Goal: Task Accomplishment & Management: Check status

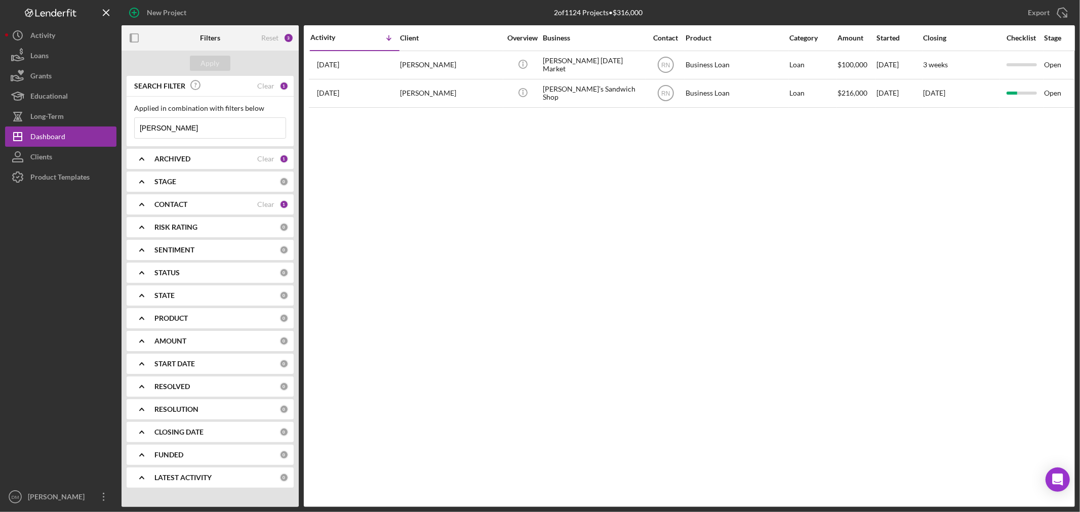
drag, startPoint x: 173, startPoint y: 127, endPoint x: 134, endPoint y: 127, distance: 38.5
click at [135, 127] on input "[PERSON_NAME]" at bounding box center [210, 128] width 151 height 20
click at [141, 204] on polyline at bounding box center [142, 205] width 4 height 2
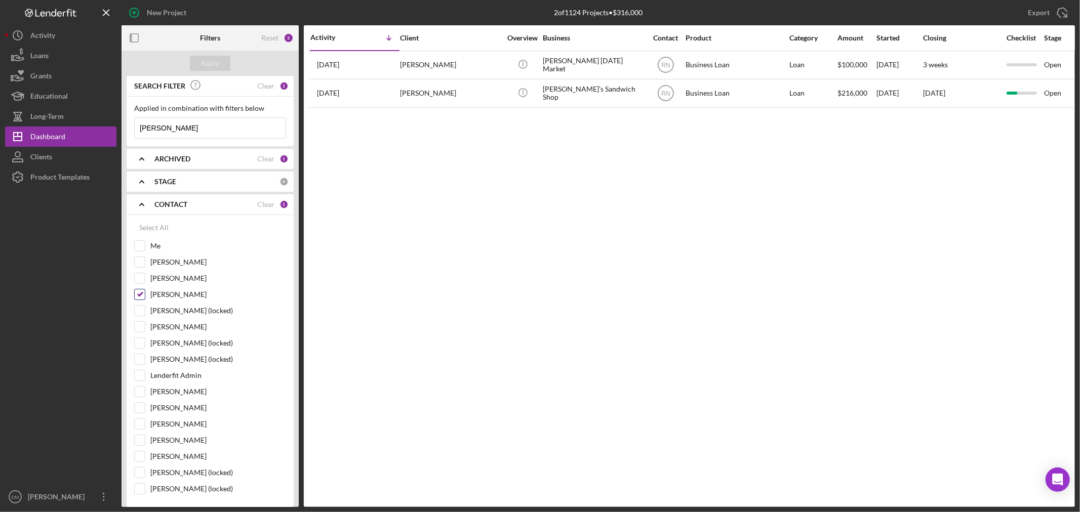
click at [143, 296] on input "[PERSON_NAME]" at bounding box center [140, 295] width 10 height 10
checkbox input "false"
click at [139, 333] on div "[PERSON_NAME]" at bounding box center [210, 330] width 152 height 16
click at [139, 331] on input "[PERSON_NAME]" at bounding box center [140, 327] width 10 height 10
checkbox input "true"
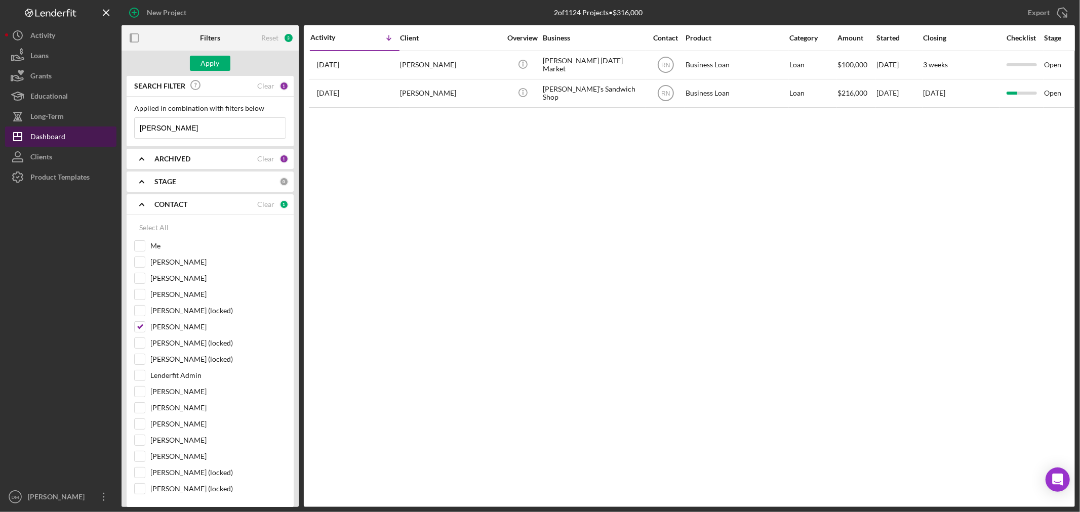
drag, startPoint x: 187, startPoint y: 133, endPoint x: 108, endPoint y: 131, distance: 79.5
click at [108, 131] on div "New Project 2 of 1124 Projects • $316,000 [PERSON_NAME] Export Icon/Export Filt…" at bounding box center [540, 253] width 1070 height 507
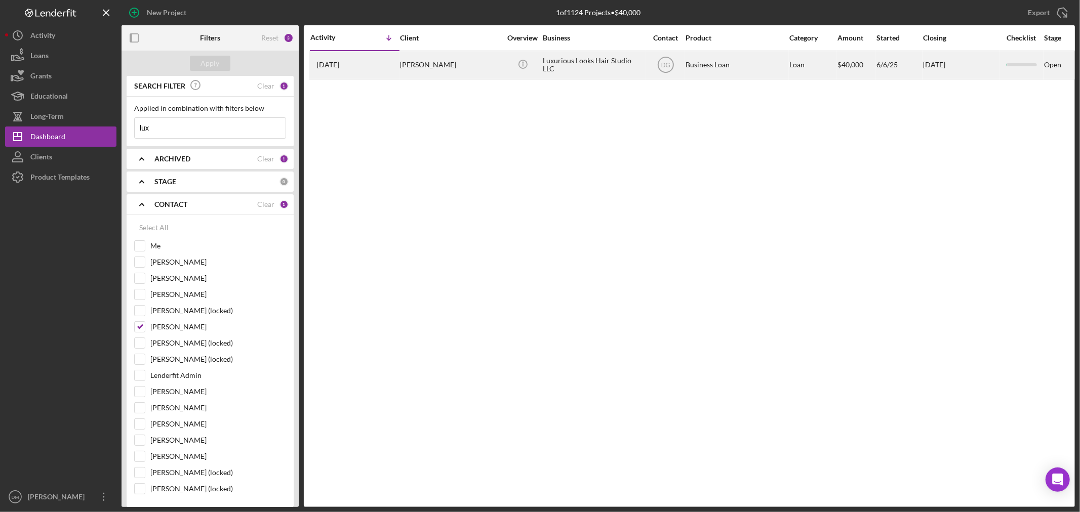
type input "lux"
click at [477, 68] on div "[PERSON_NAME]" at bounding box center [450, 65] width 101 height 27
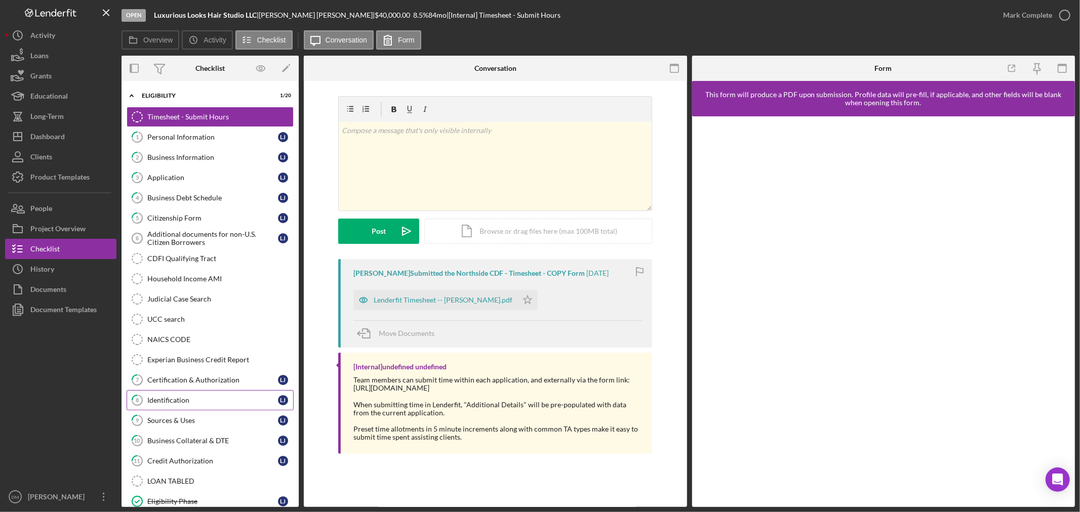
click at [171, 405] on div "Identification" at bounding box center [212, 401] width 131 height 8
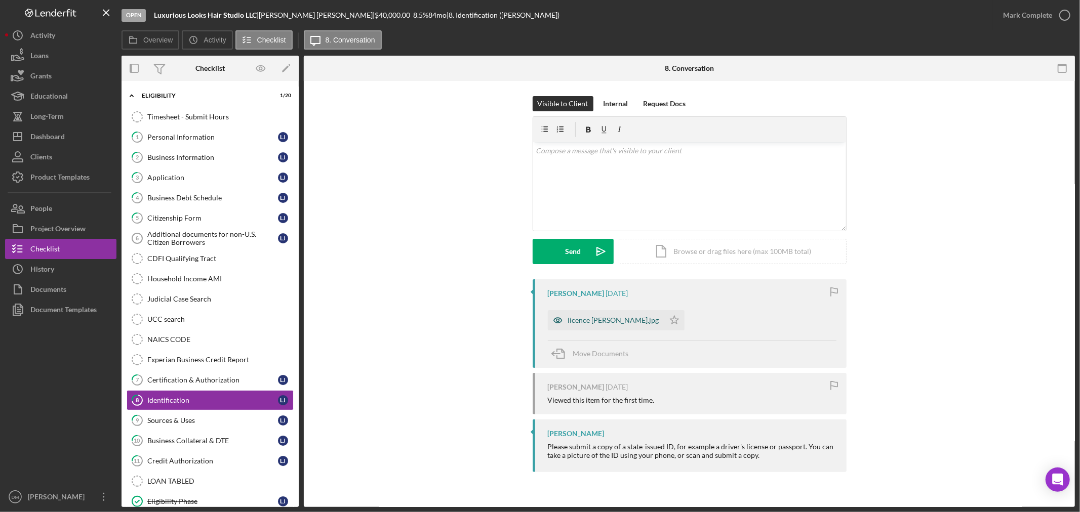
click at [598, 320] on div "licence [PERSON_NAME].jpg" at bounding box center [613, 321] width 91 height 8
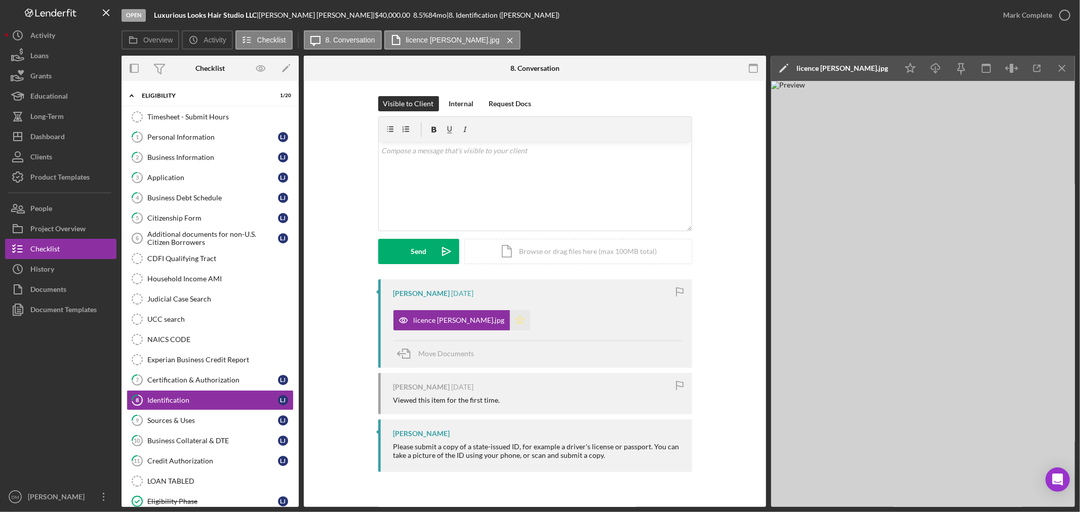
click at [516, 317] on polygon "button" at bounding box center [520, 320] width 9 height 8
click at [932, 72] on icon "Icon/Download" at bounding box center [936, 68] width 23 height 23
